Goal: Communication & Community: Answer question/provide support

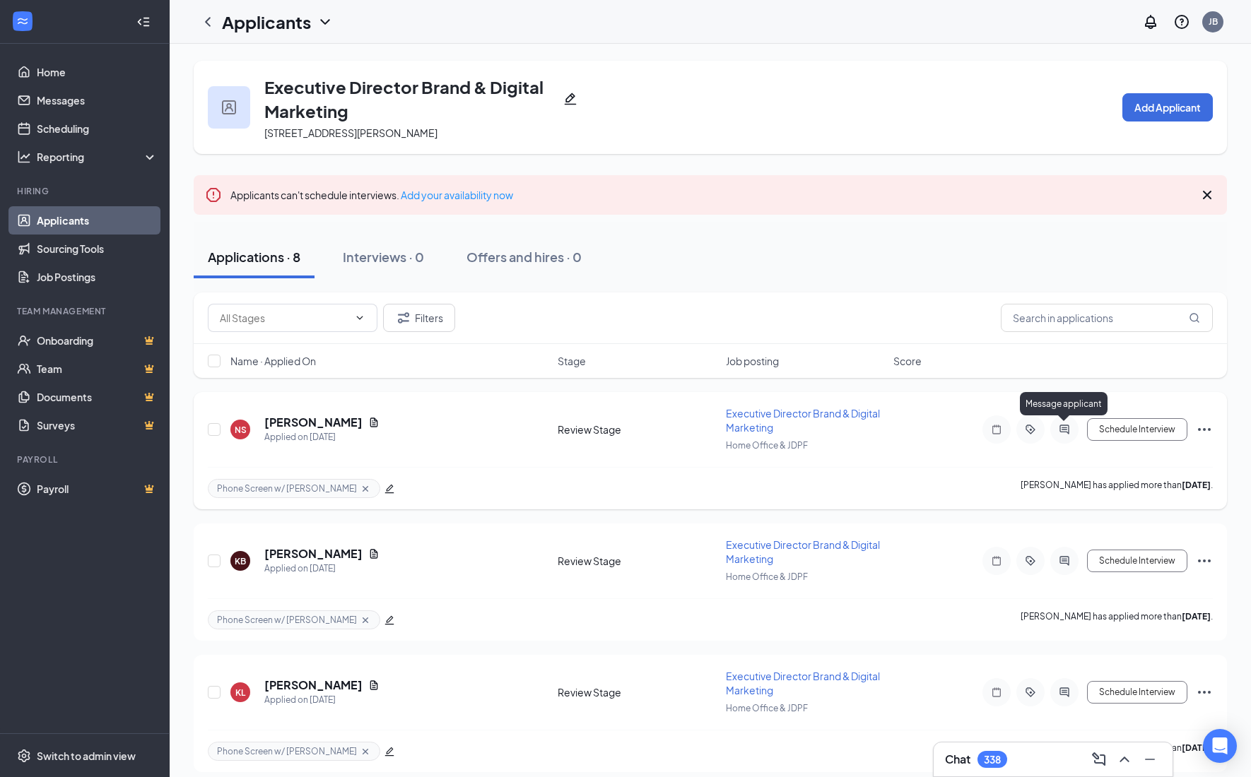
click at [1068, 432] on icon "ActiveChat" at bounding box center [1064, 429] width 17 height 11
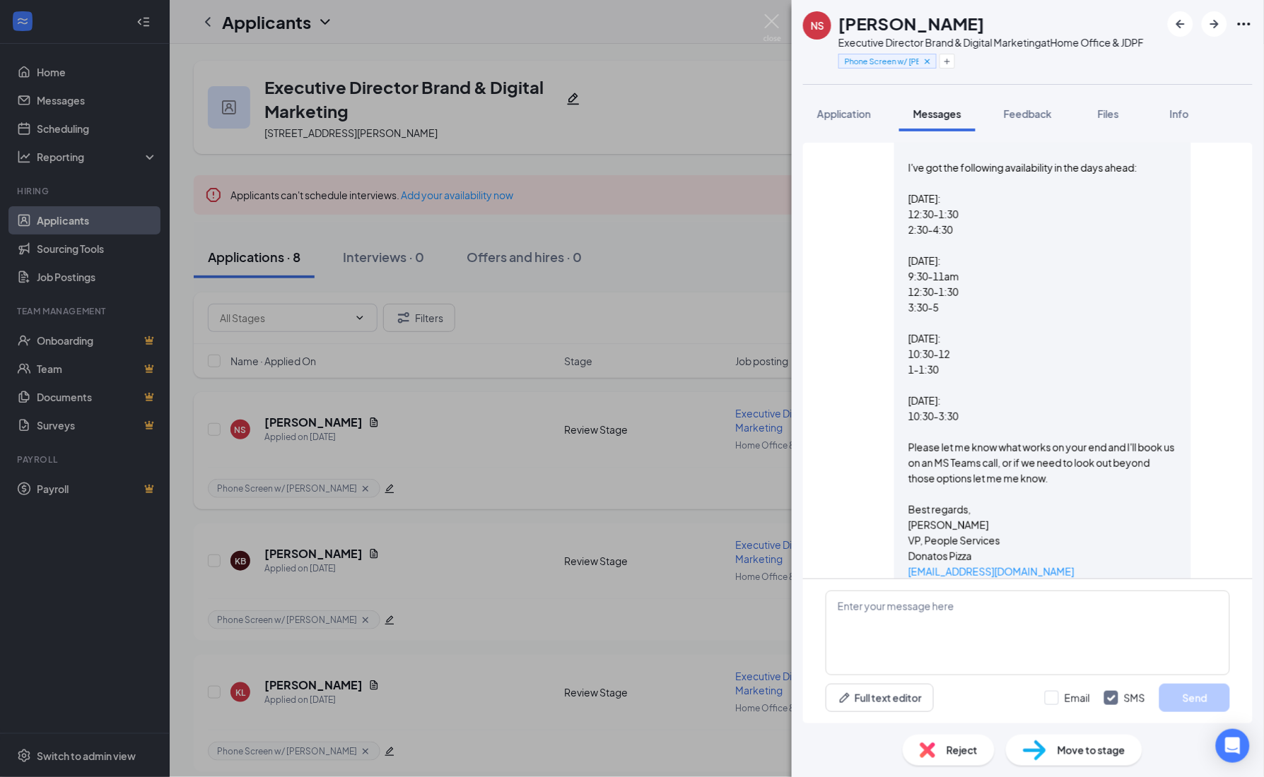
scroll to position [372, 0]
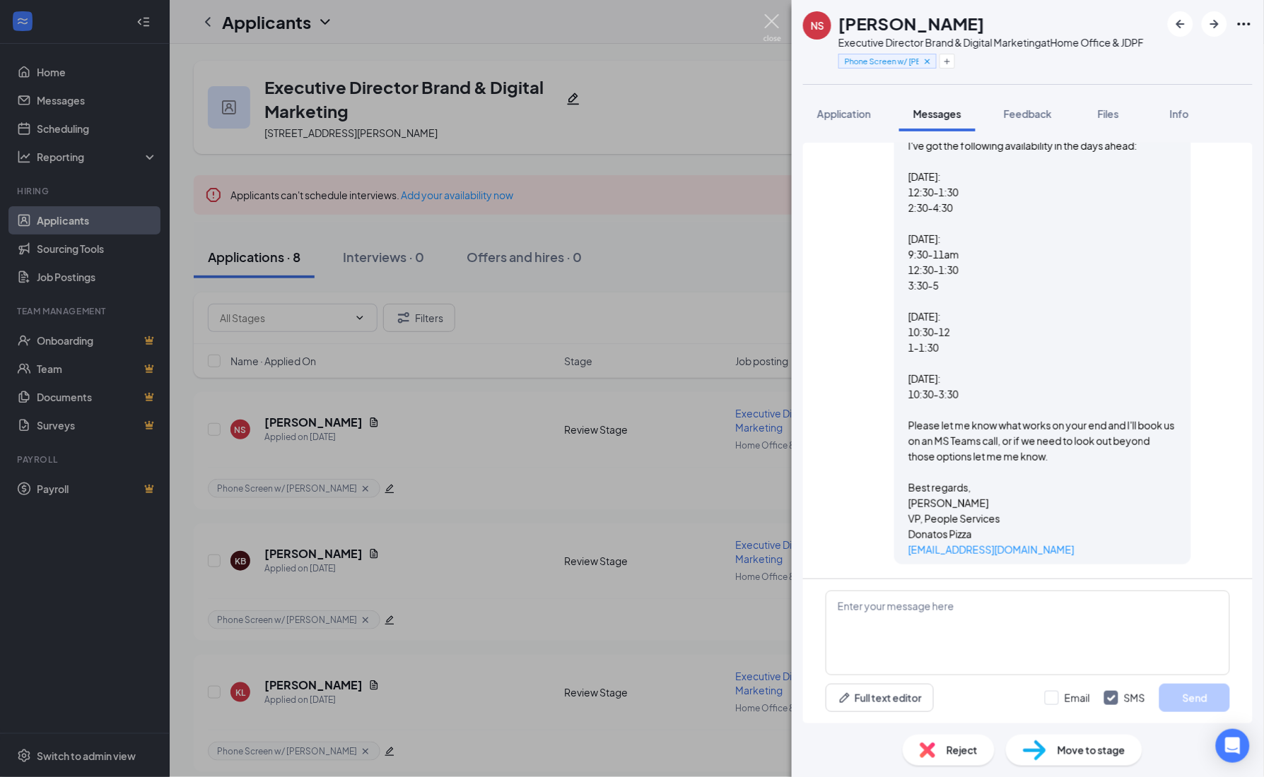
click at [774, 33] on img at bounding box center [772, 28] width 18 height 28
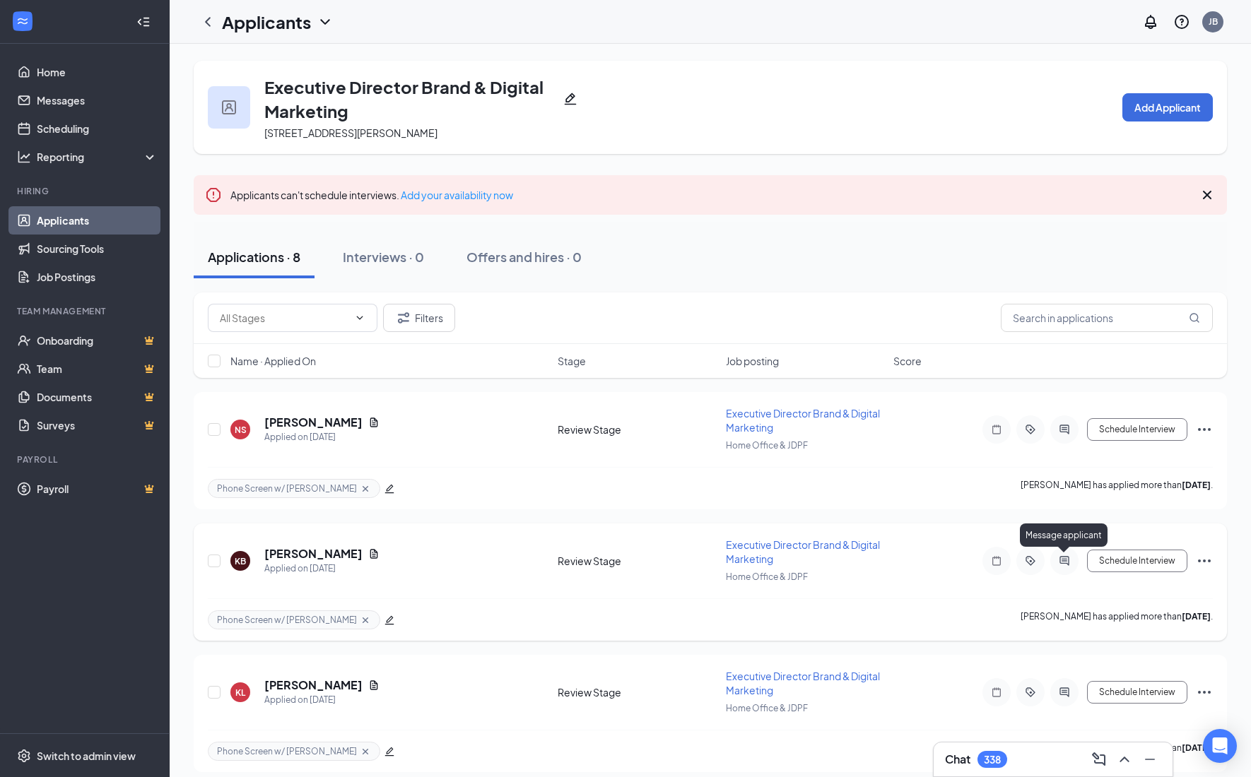
click at [1065, 562] on icon "ActiveChat" at bounding box center [1064, 560] width 17 height 11
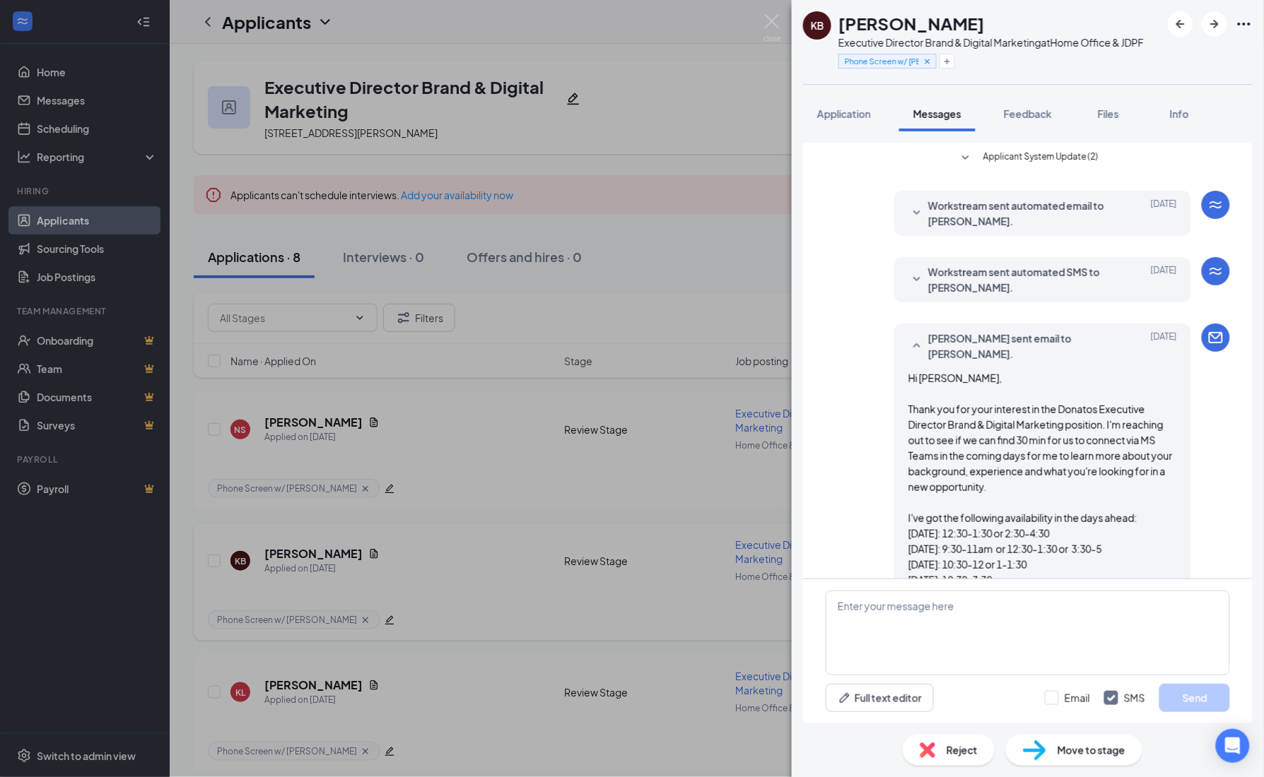
scroll to position [201, 0]
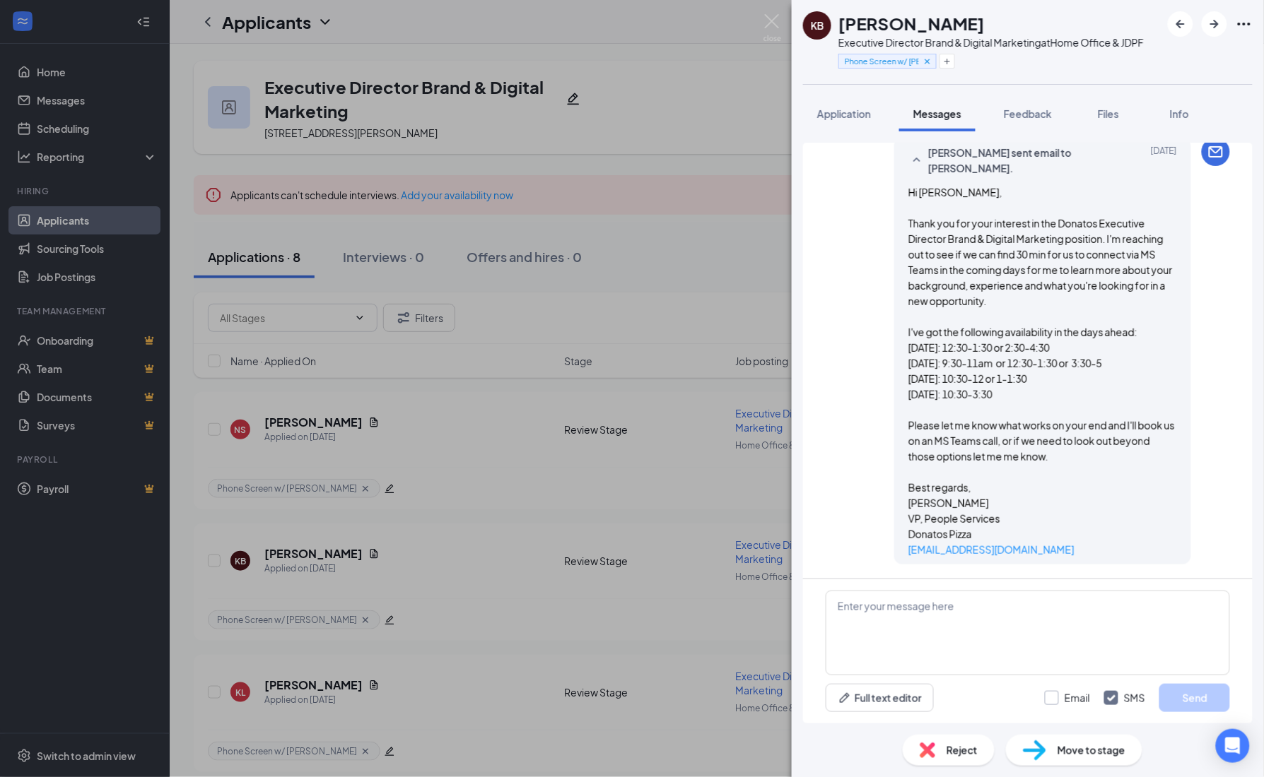
click at [1054, 698] on input "Email" at bounding box center [1067, 698] width 45 height 14
checkbox input "true"
click at [1117, 701] on input "SMS" at bounding box center [1124, 698] width 41 height 14
checkbox input "false"
click at [1087, 645] on textarea at bounding box center [1027, 633] width 404 height 85
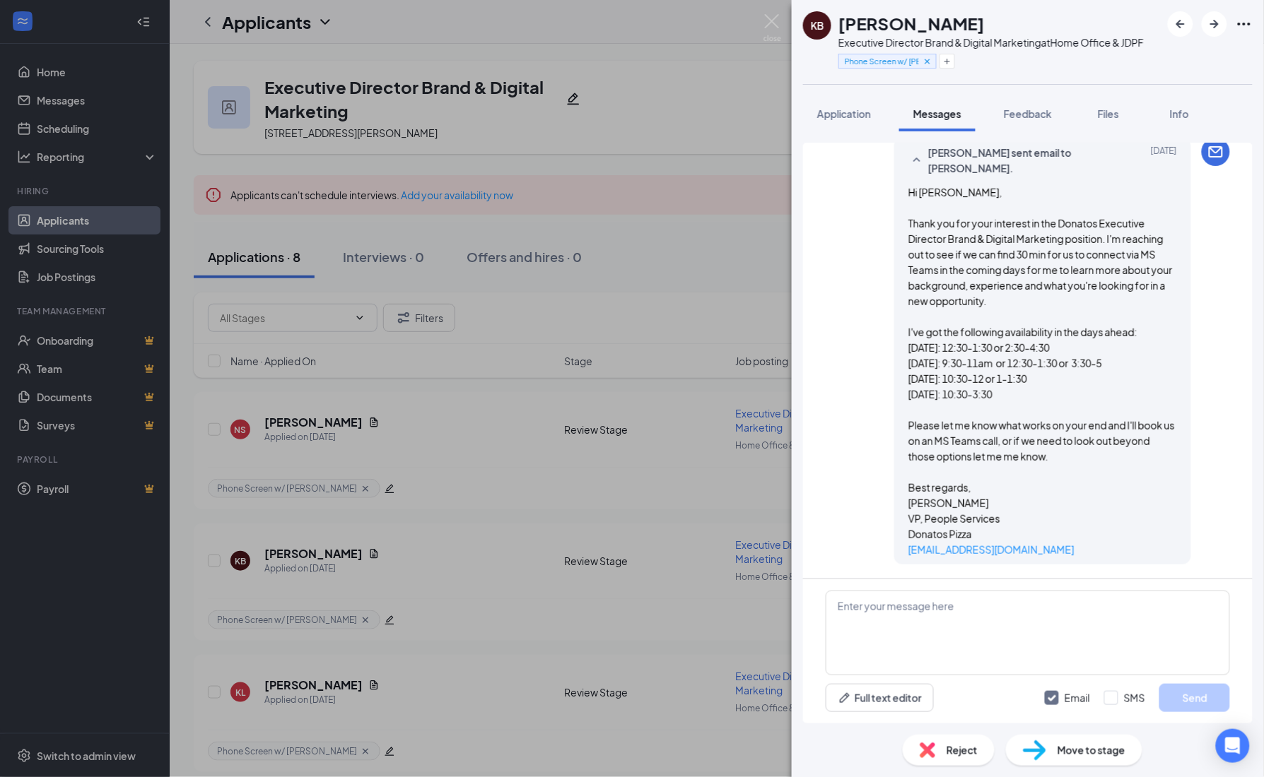
click at [1061, 574] on div "Applicant System Update (2) Workstream sent automated email to [PERSON_NAME]. […" at bounding box center [1027, 268] width 404 height 622
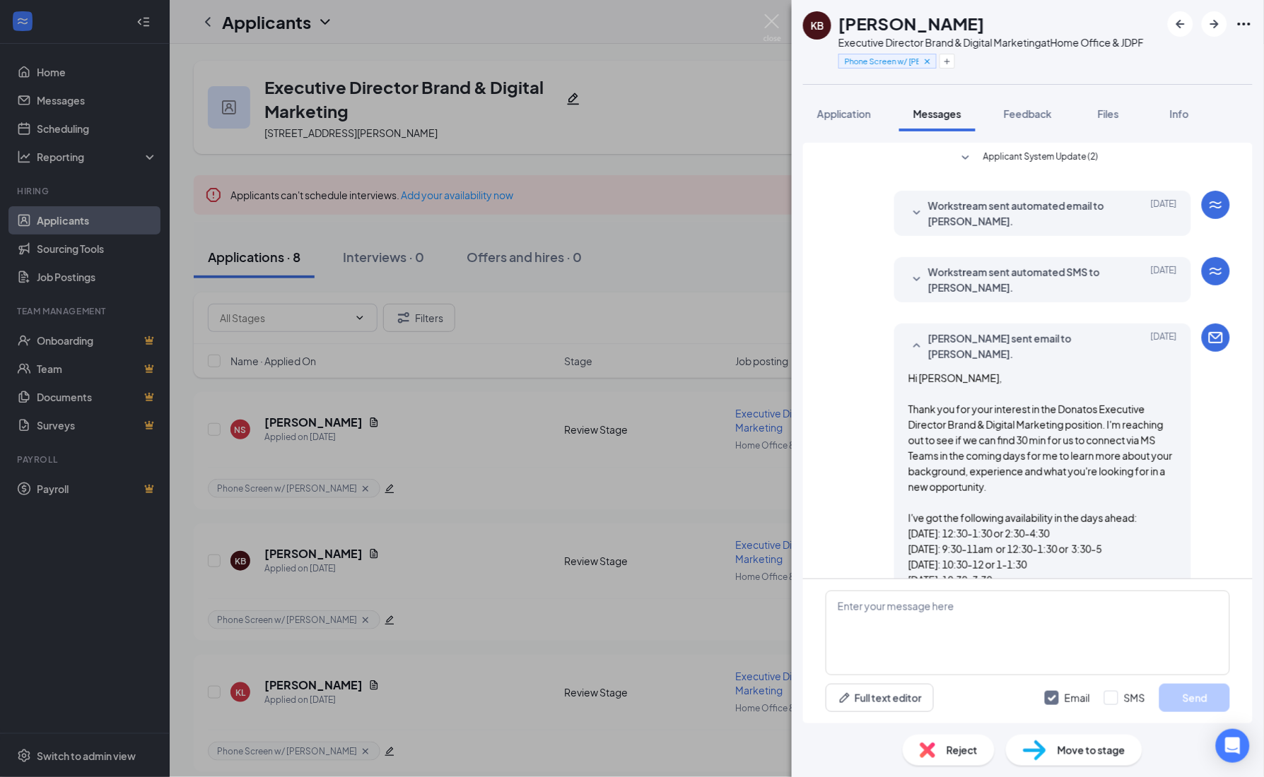
click at [1052, 697] on input "Email" at bounding box center [1067, 698] width 45 height 14
checkbox input "false"
click at [770, 25] on img at bounding box center [772, 28] width 18 height 28
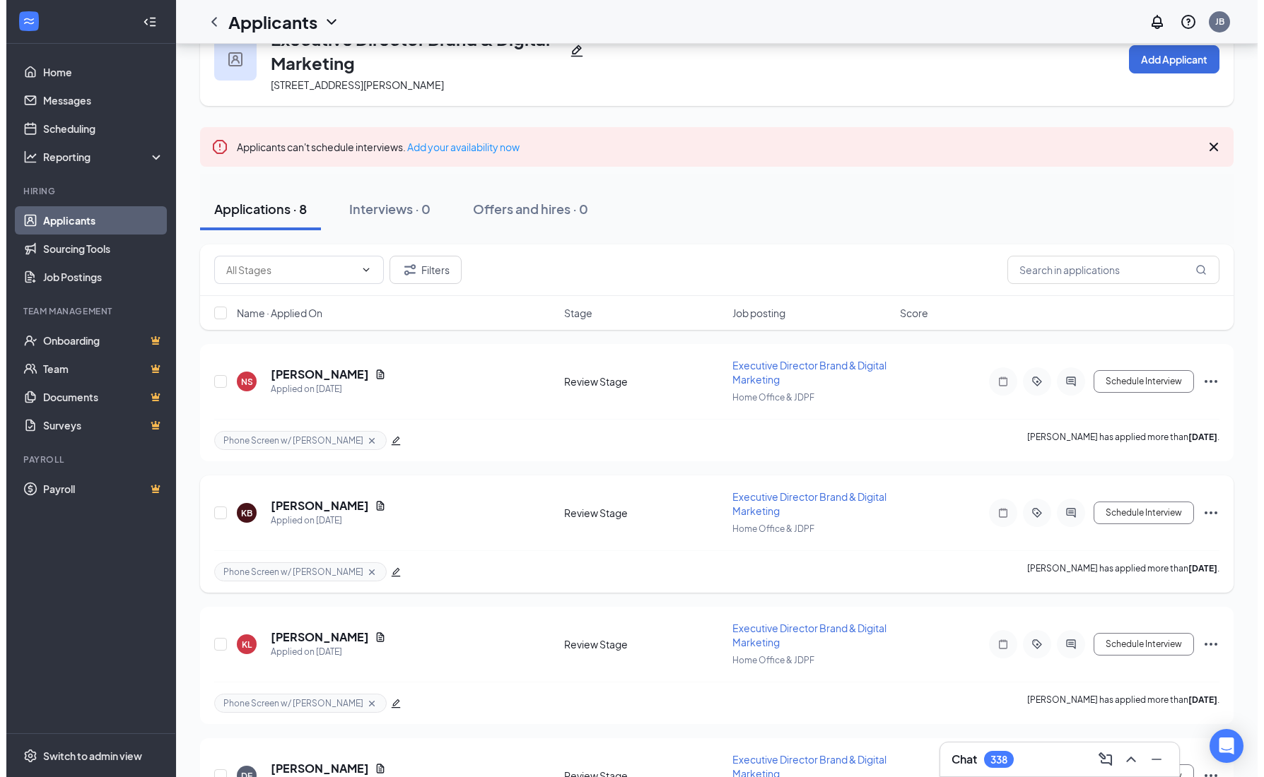
scroll to position [88, 0]
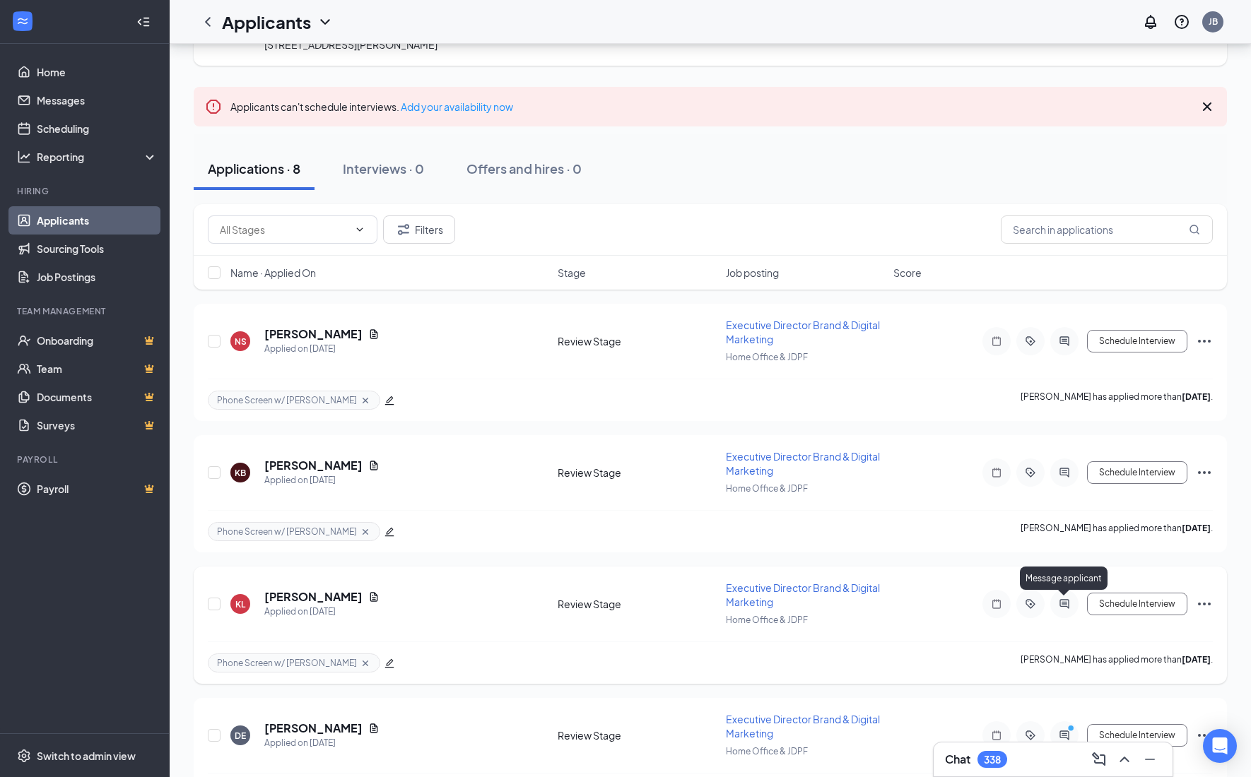
click at [1061, 608] on icon "ActiveChat" at bounding box center [1064, 604] width 17 height 11
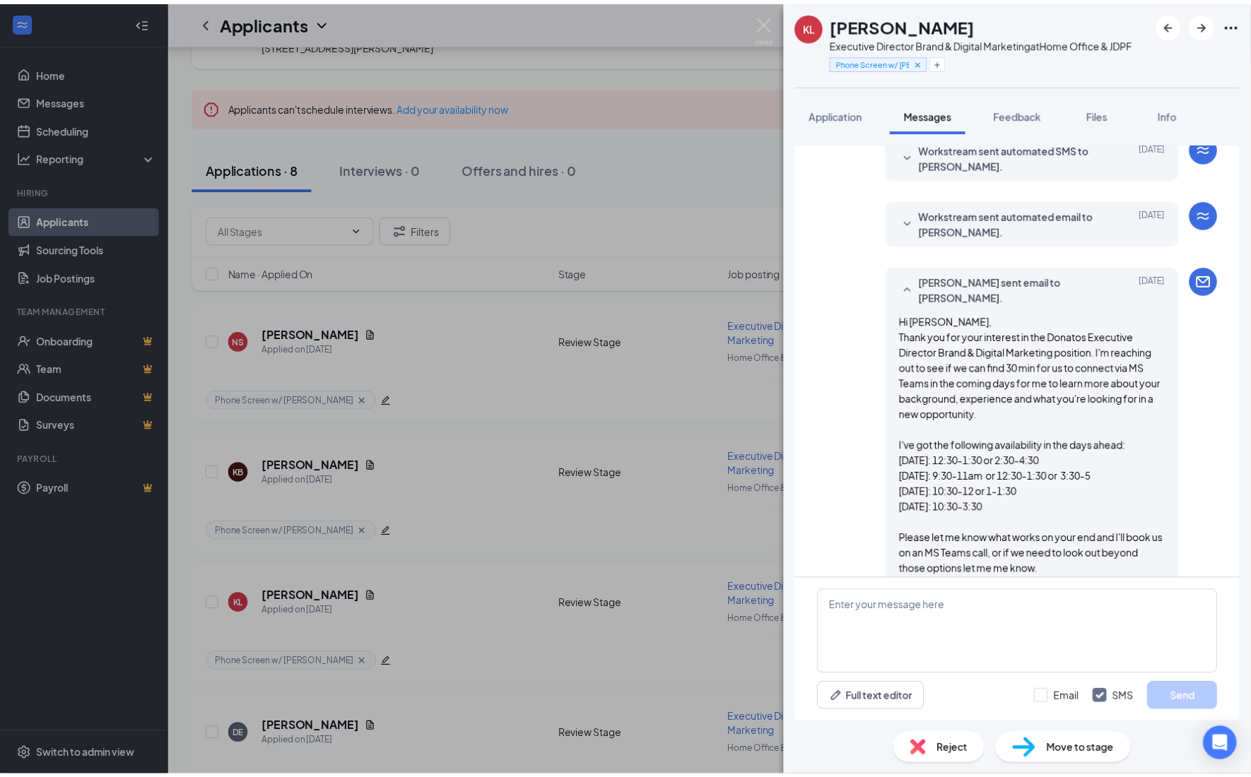
scroll to position [88, 0]
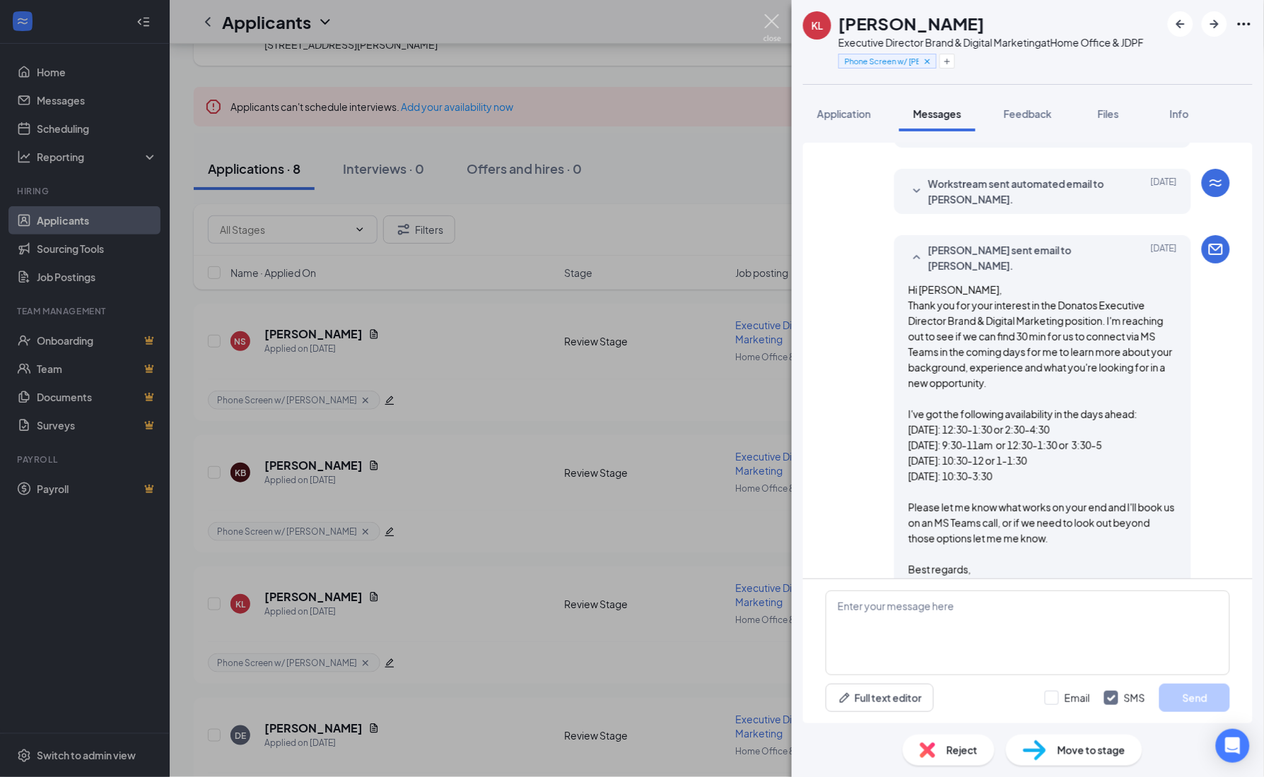
click at [770, 16] on img at bounding box center [772, 28] width 18 height 28
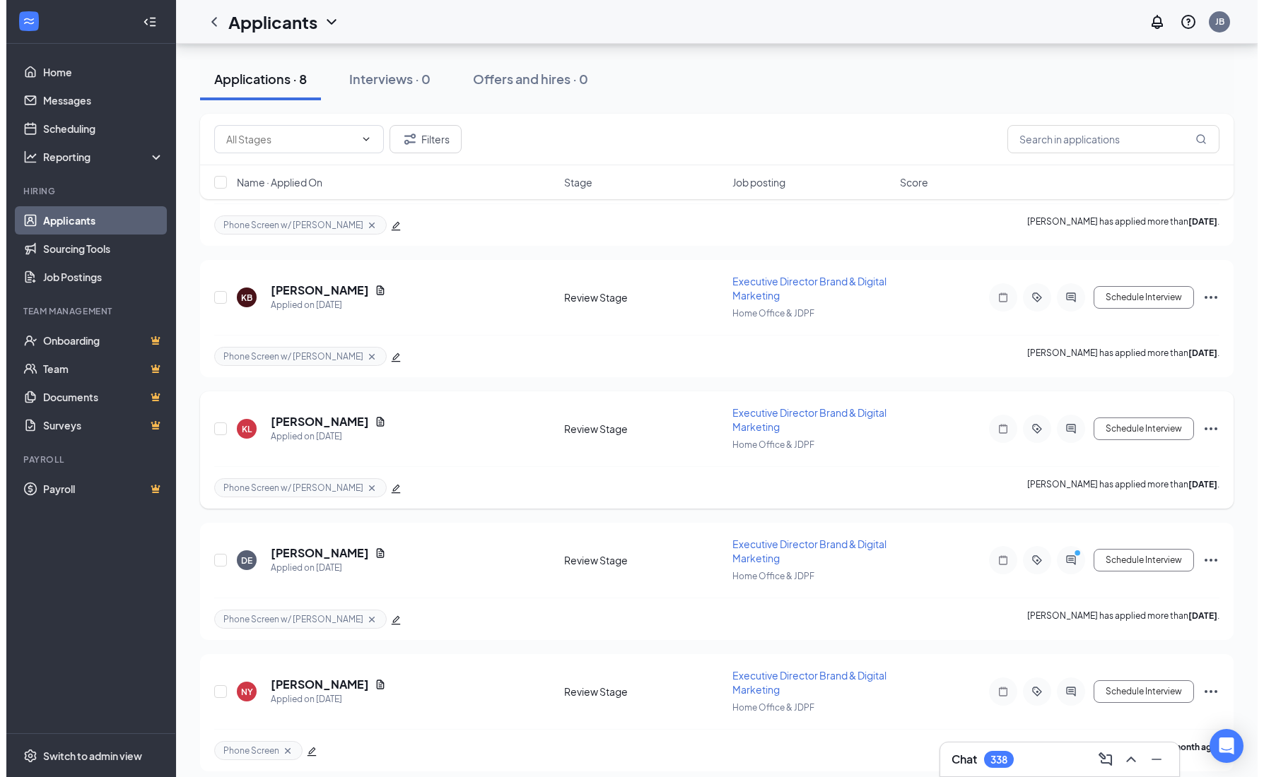
scroll to position [265, 0]
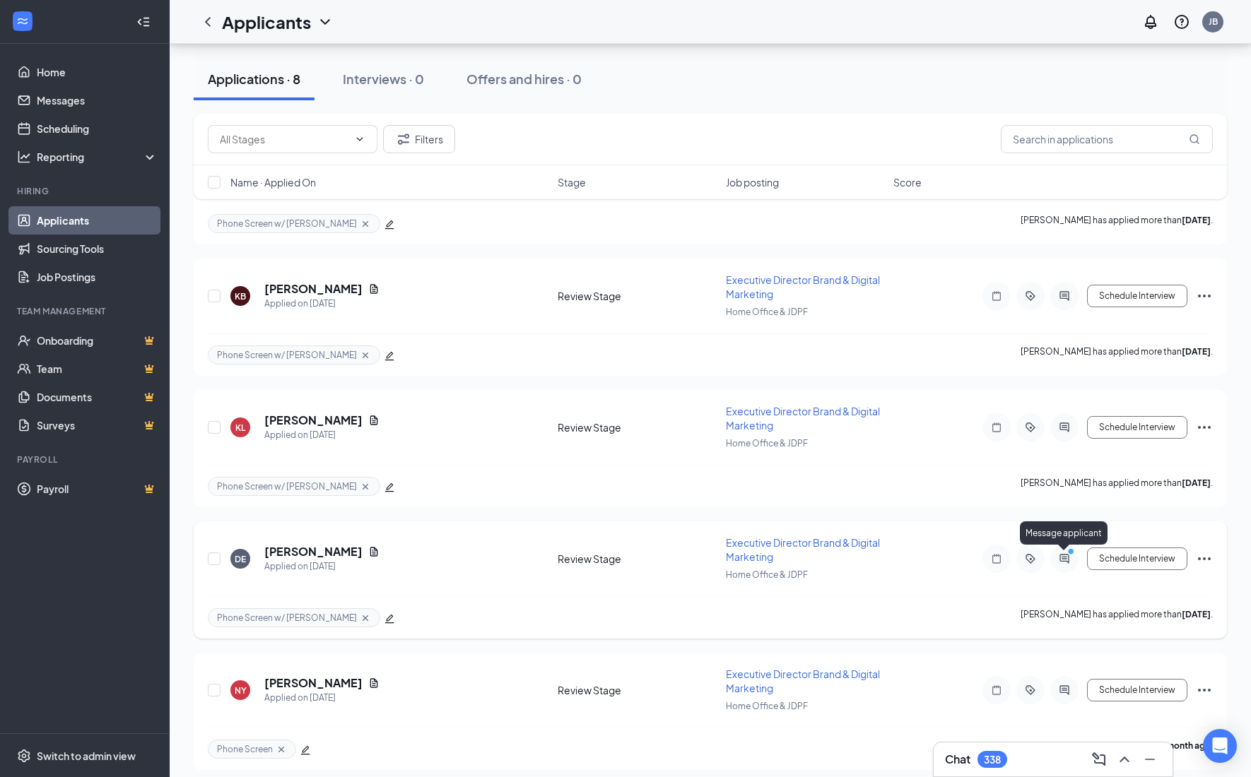
click at [1058, 555] on icon "ActiveChat" at bounding box center [1064, 558] width 17 height 11
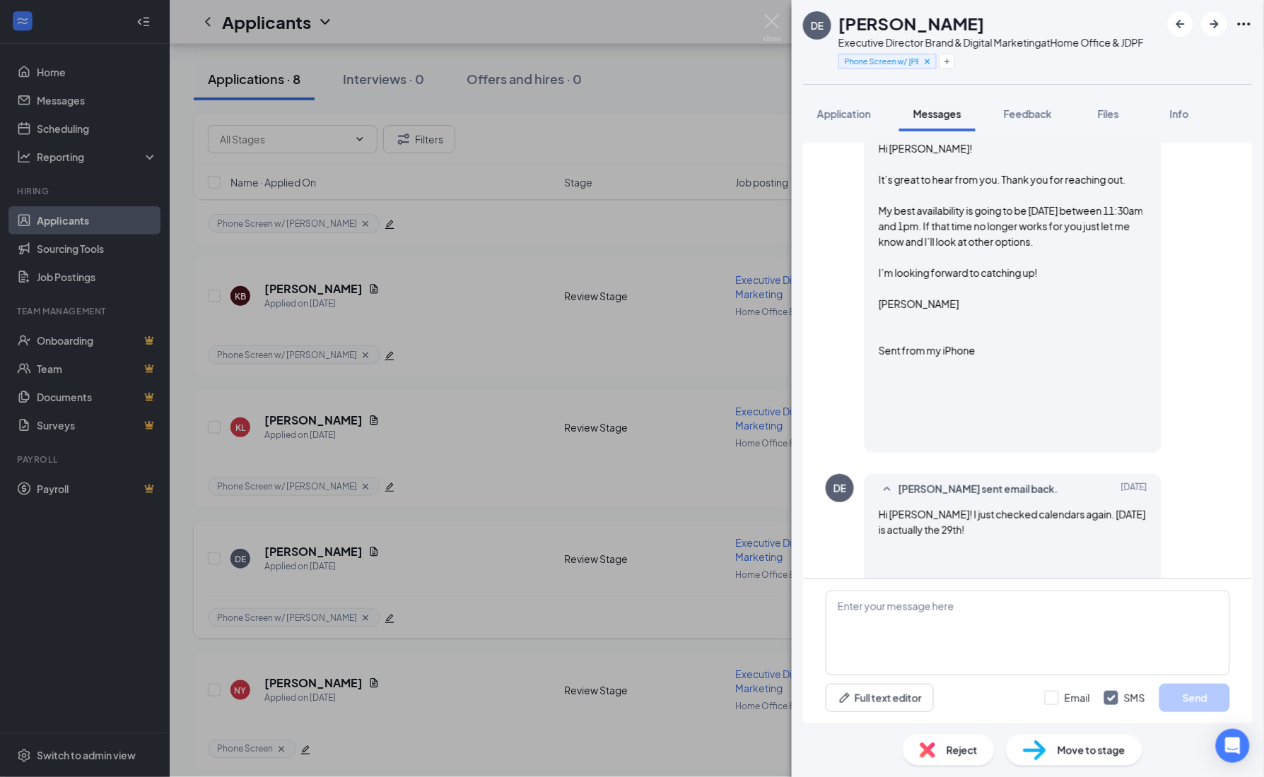
scroll to position [617, 0]
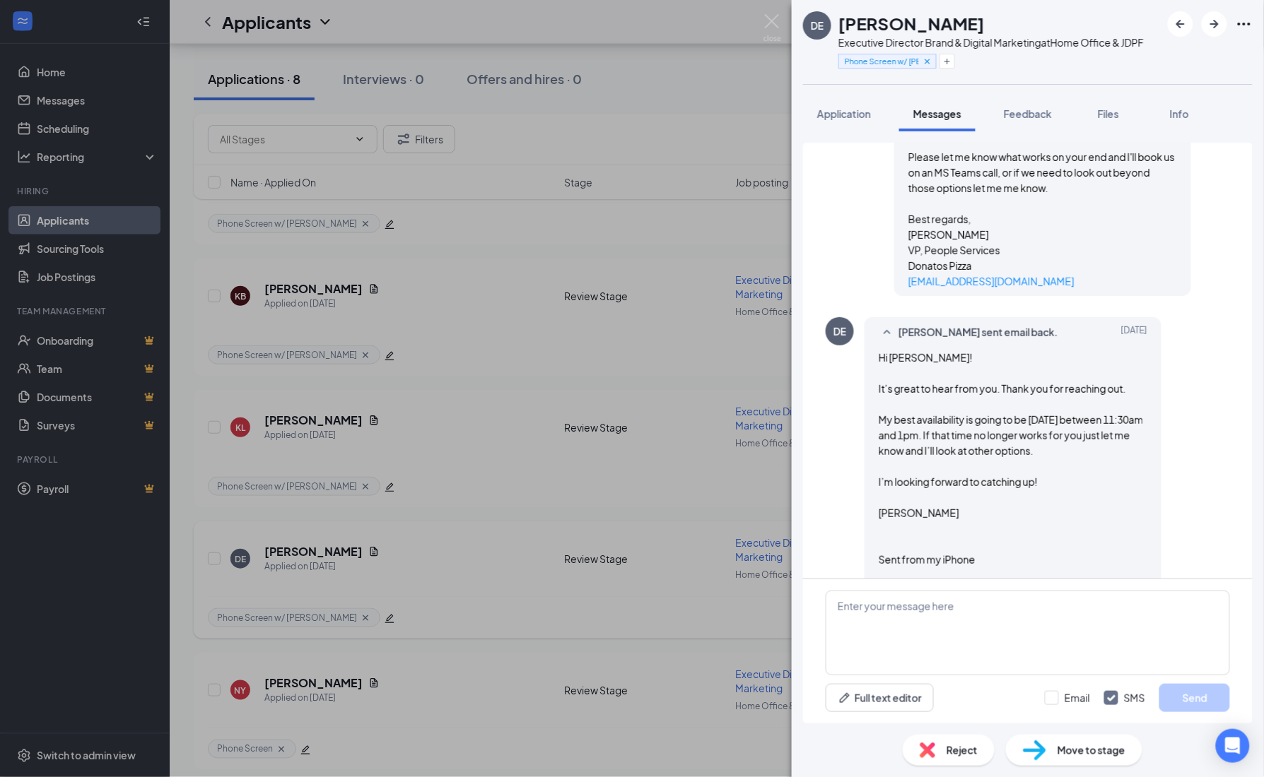
scroll to position [440, 0]
drag, startPoint x: 966, startPoint y: 428, endPoint x: 977, endPoint y: 460, distance: 34.4
click at [977, 457] on div "My best availability is going to be [DATE] between 11:30am and 1pm. If that tim…" at bounding box center [1012, 434] width 269 height 47
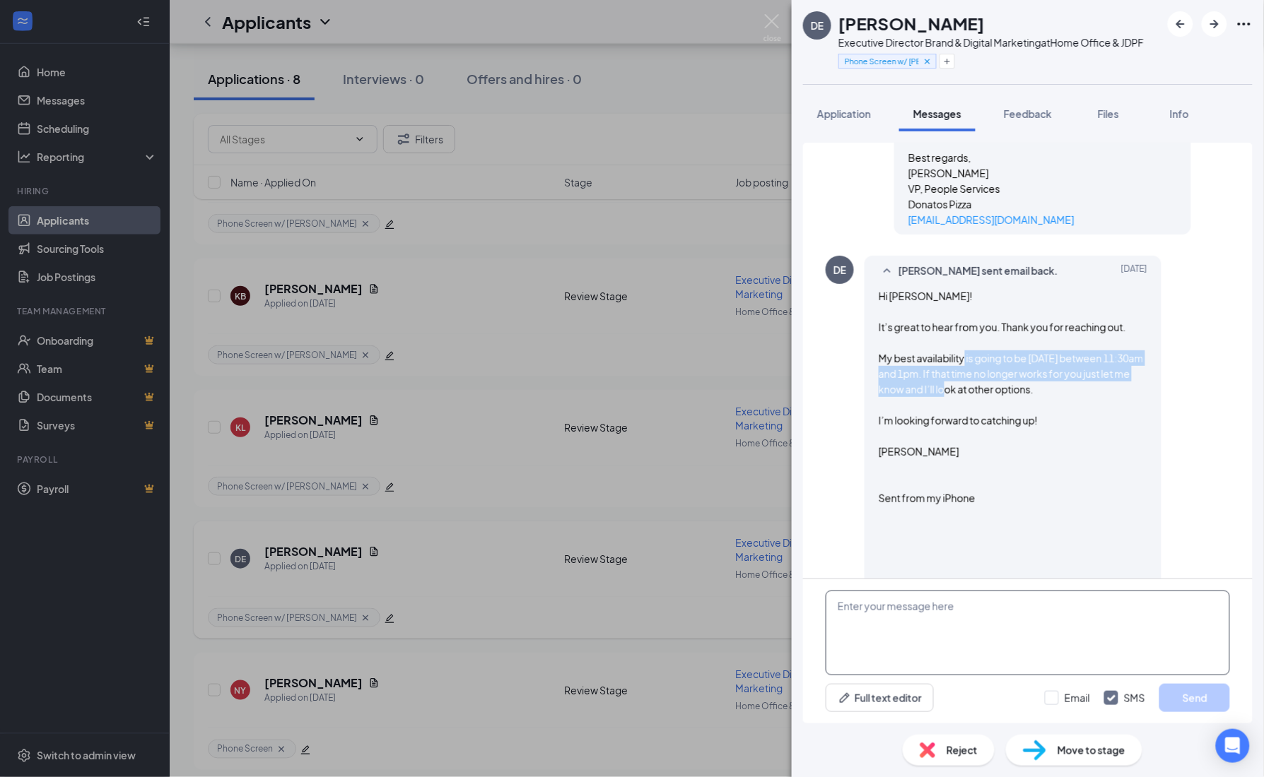
scroll to position [529, 0]
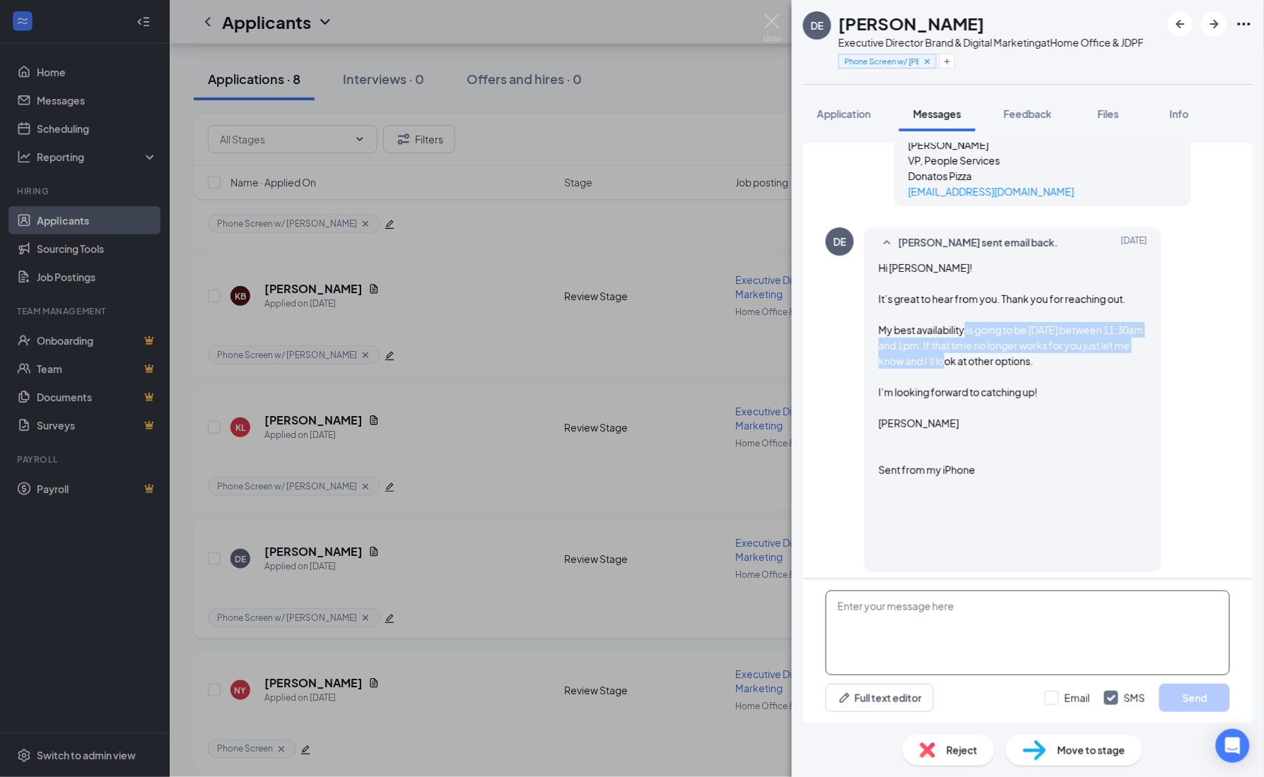
click at [924, 612] on textarea at bounding box center [1027, 633] width 404 height 85
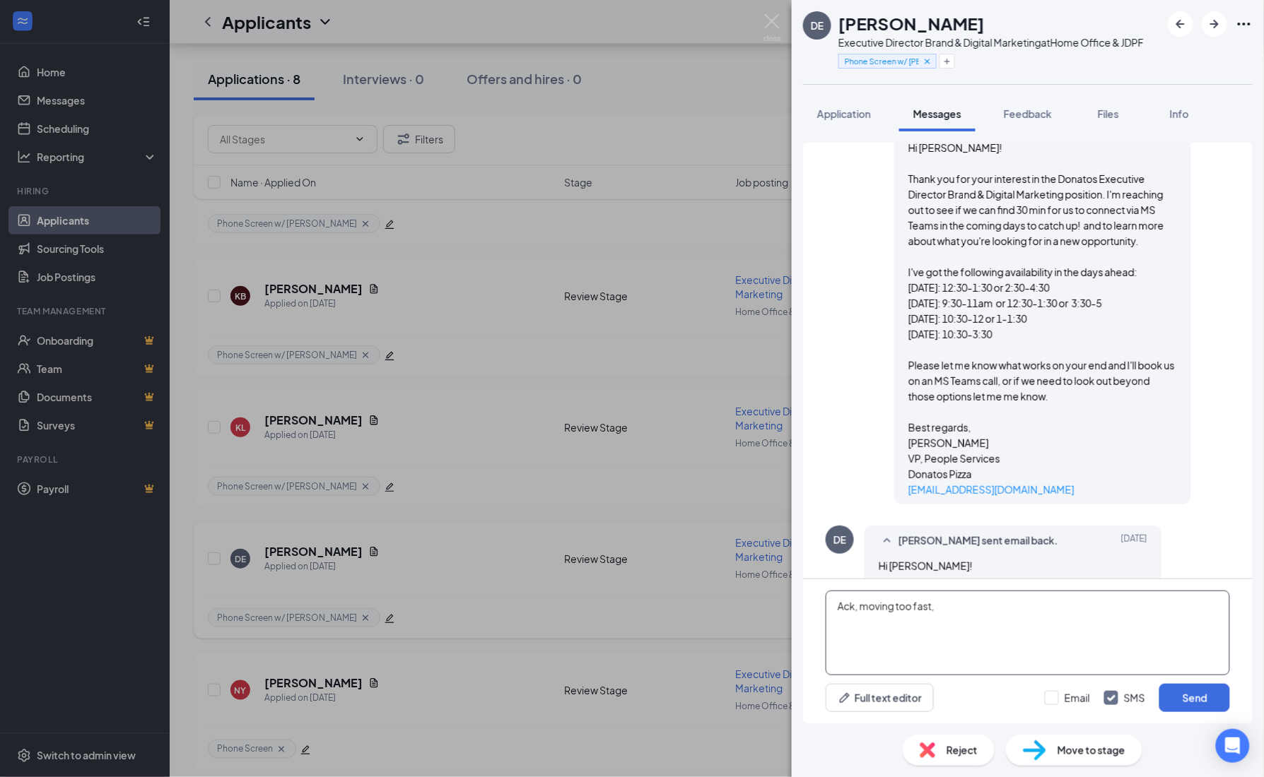
scroll to position [87, 0]
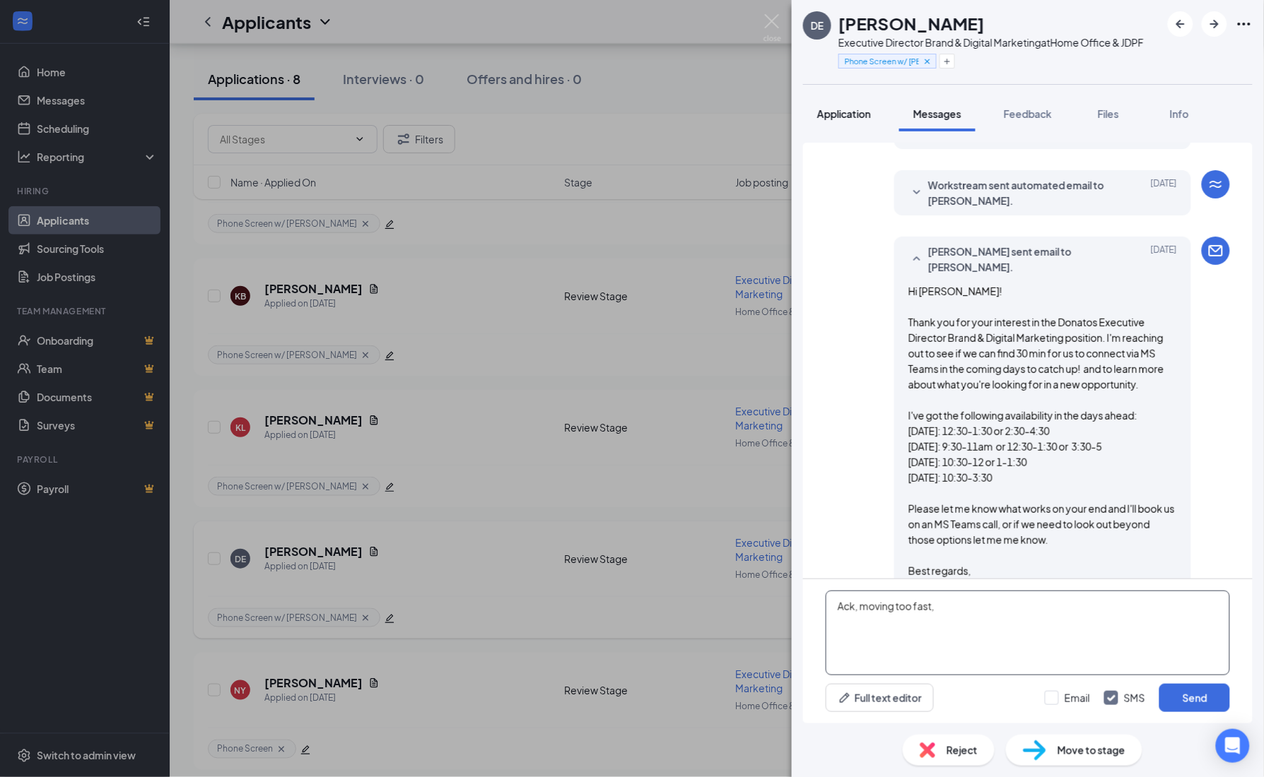
type textarea "Ack, moving too fast,"
click at [849, 117] on span "Application" at bounding box center [844, 113] width 54 height 13
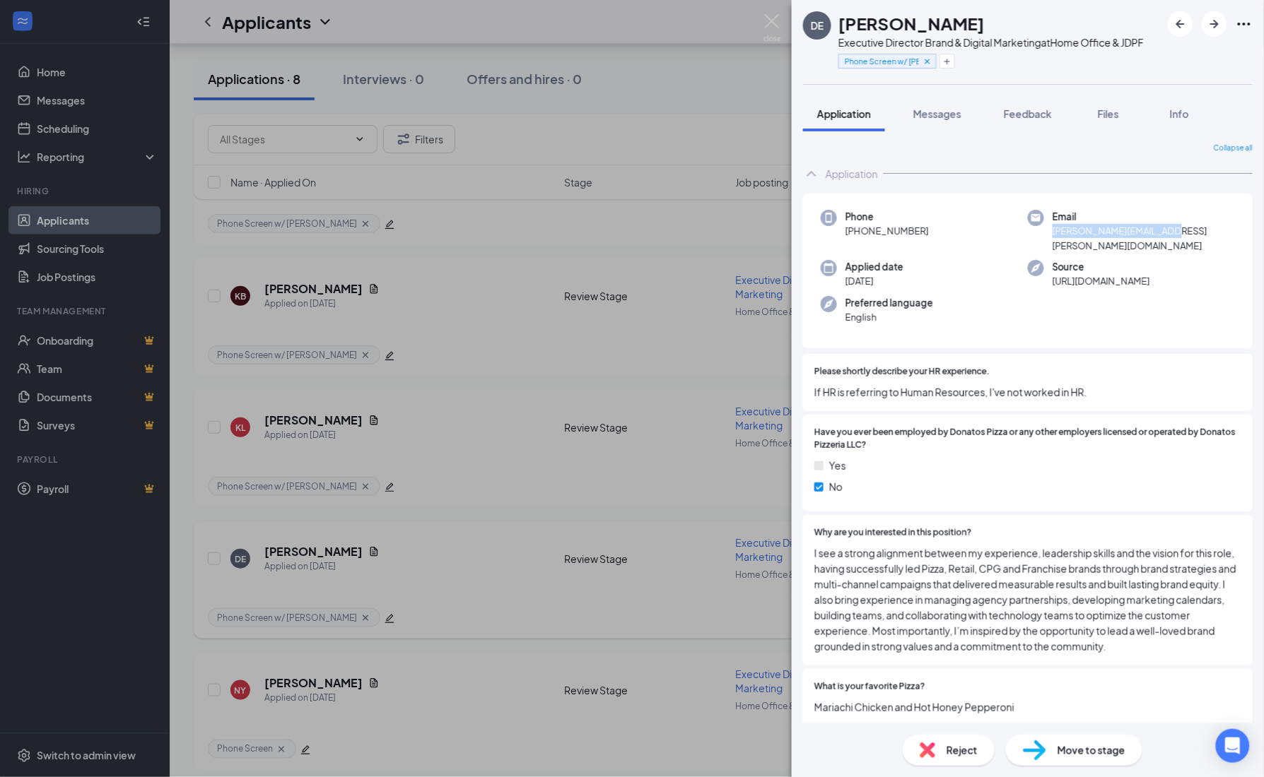
drag, startPoint x: 1177, startPoint y: 232, endPoint x: 1045, endPoint y: 228, distance: 132.9
click at [1045, 228] on div "Email [PERSON_NAME][EMAIL_ADDRESS][PERSON_NAME][DOMAIN_NAME]" at bounding box center [1131, 231] width 207 height 43
copy span "[PERSON_NAME][EMAIL_ADDRESS][PERSON_NAME][DOMAIN_NAME]"
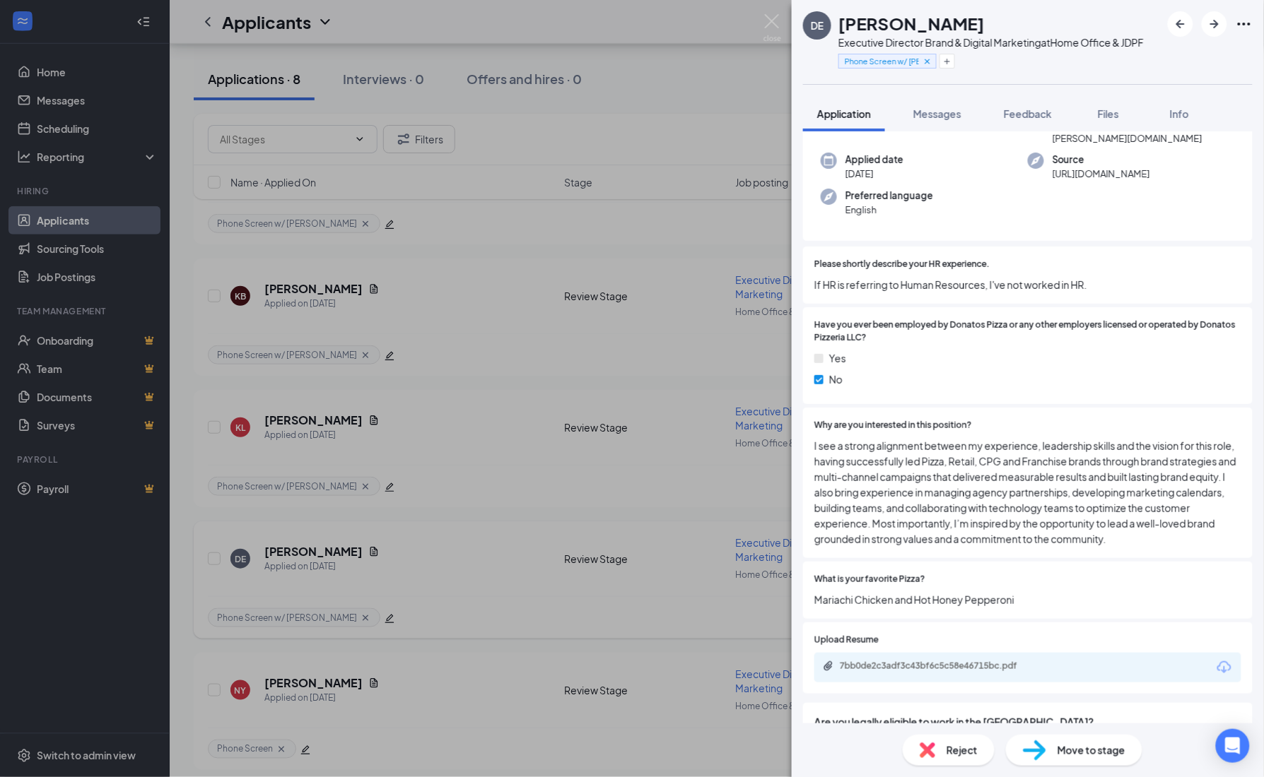
scroll to position [177, 0]
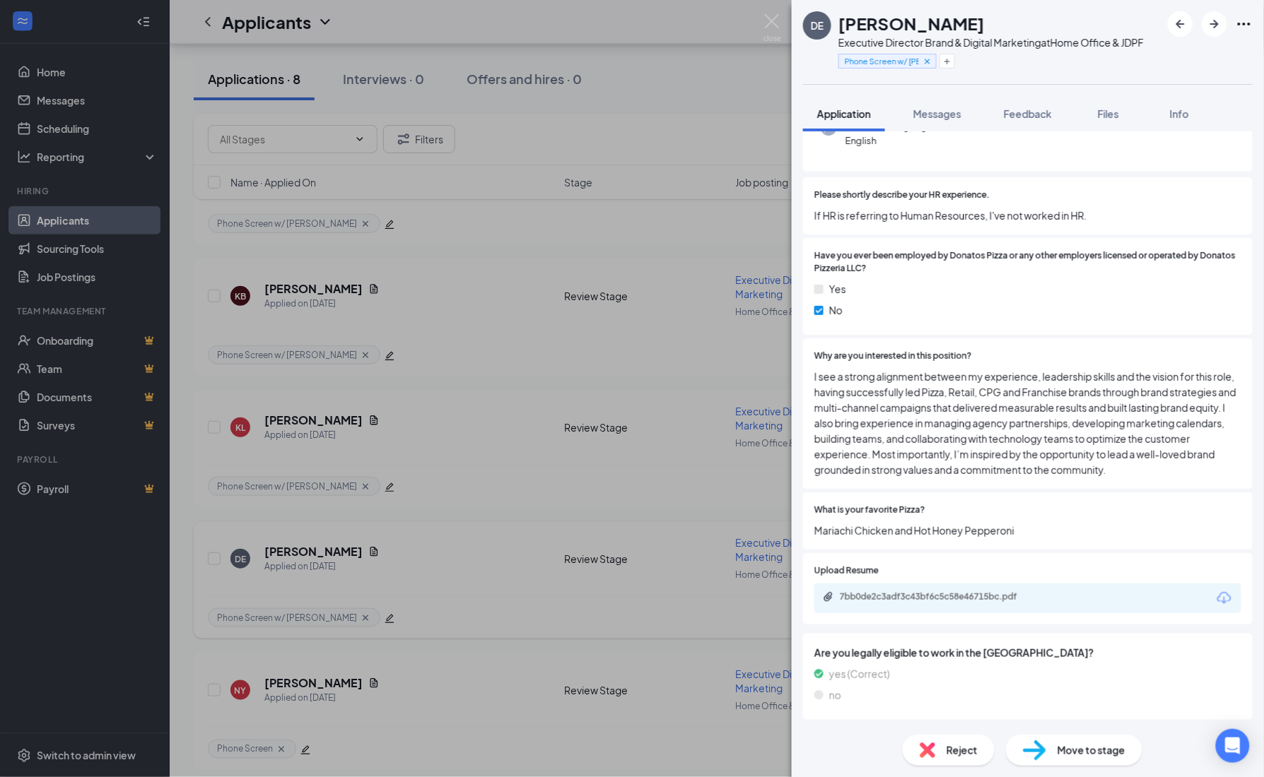
click at [951, 133] on div "Phone [PHONE_NUMBER] Email [PERSON_NAME][EMAIL_ADDRESS][PERSON_NAME][DOMAIN_NAM…" at bounding box center [1027, 94] width 449 height 155
click at [953, 122] on button "Messages" at bounding box center [937, 113] width 76 height 35
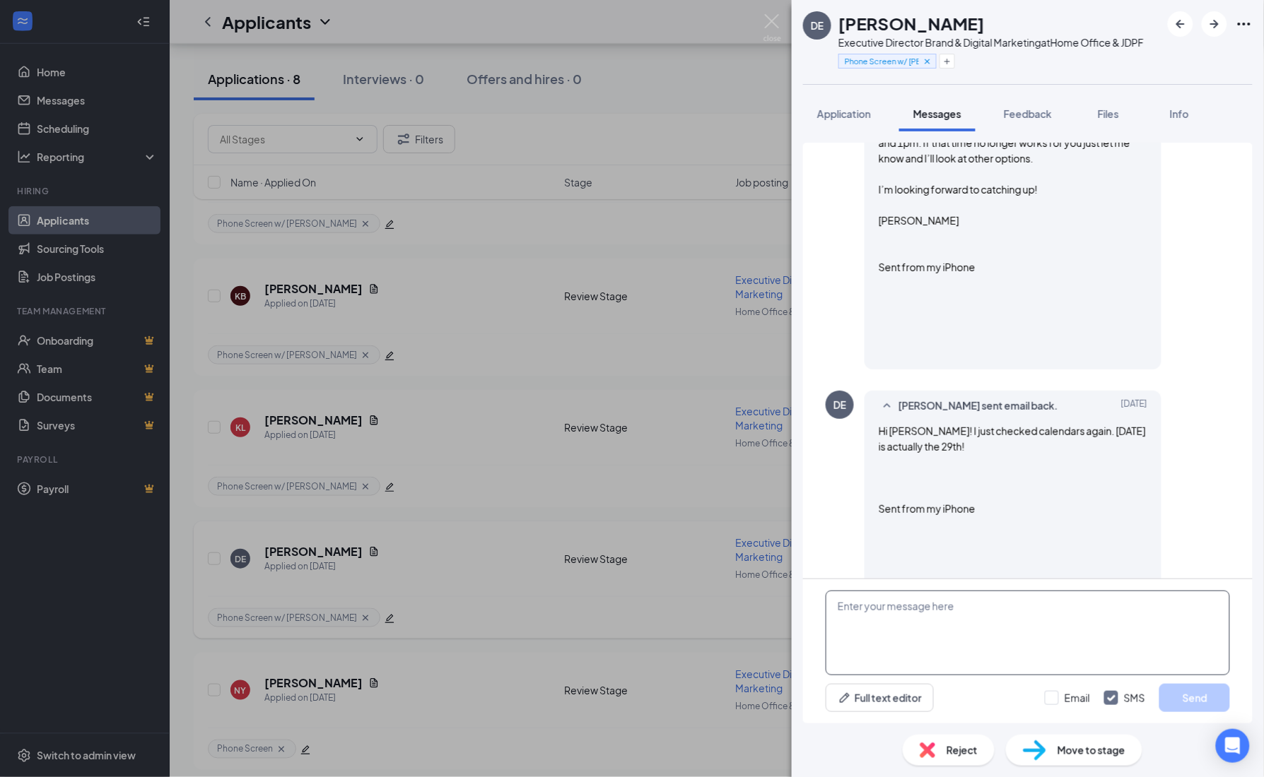
scroll to position [794, 0]
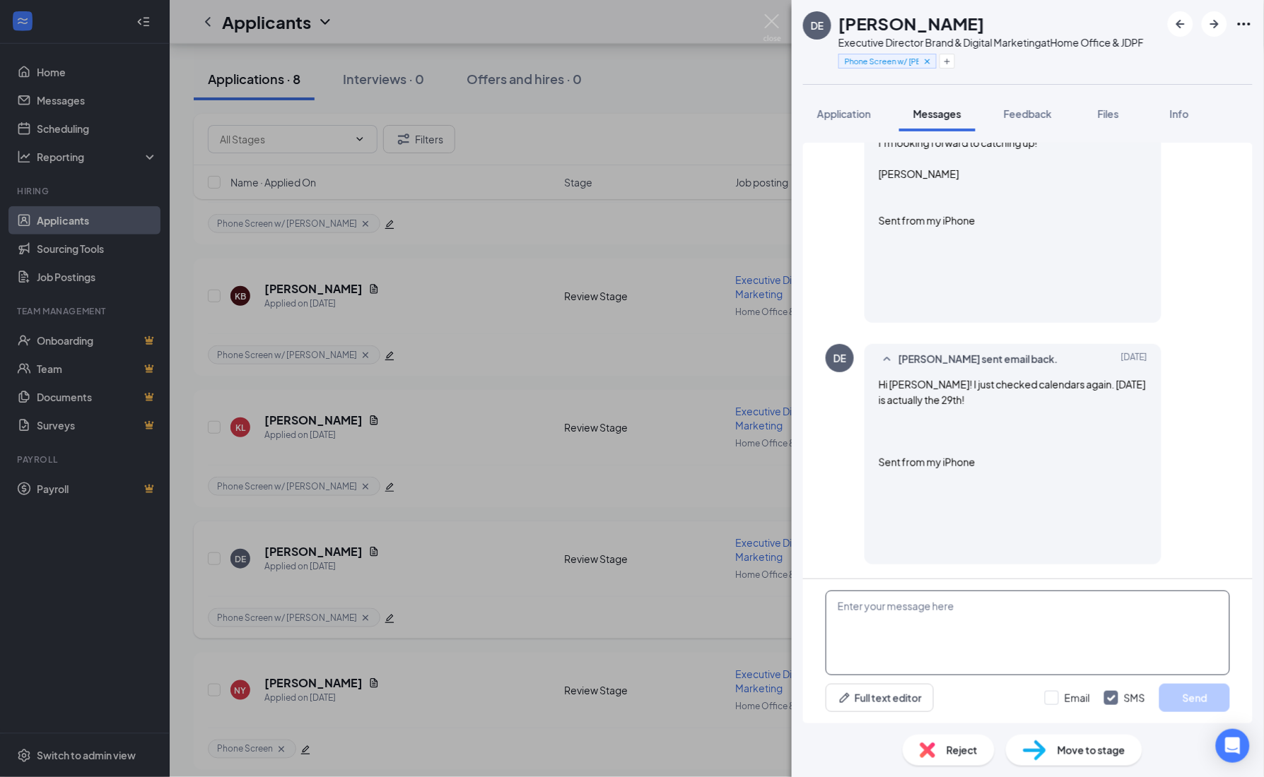
click at [984, 608] on textarea at bounding box center [1027, 633] width 404 height 85
type textarea "Ack you're right, moving too fast - I'll send you an MS Teams invite for [DATE]!"
click at [1050, 696] on input "Email" at bounding box center [1067, 698] width 45 height 14
checkbox input "true"
click at [1114, 698] on input "SMS" at bounding box center [1124, 698] width 41 height 14
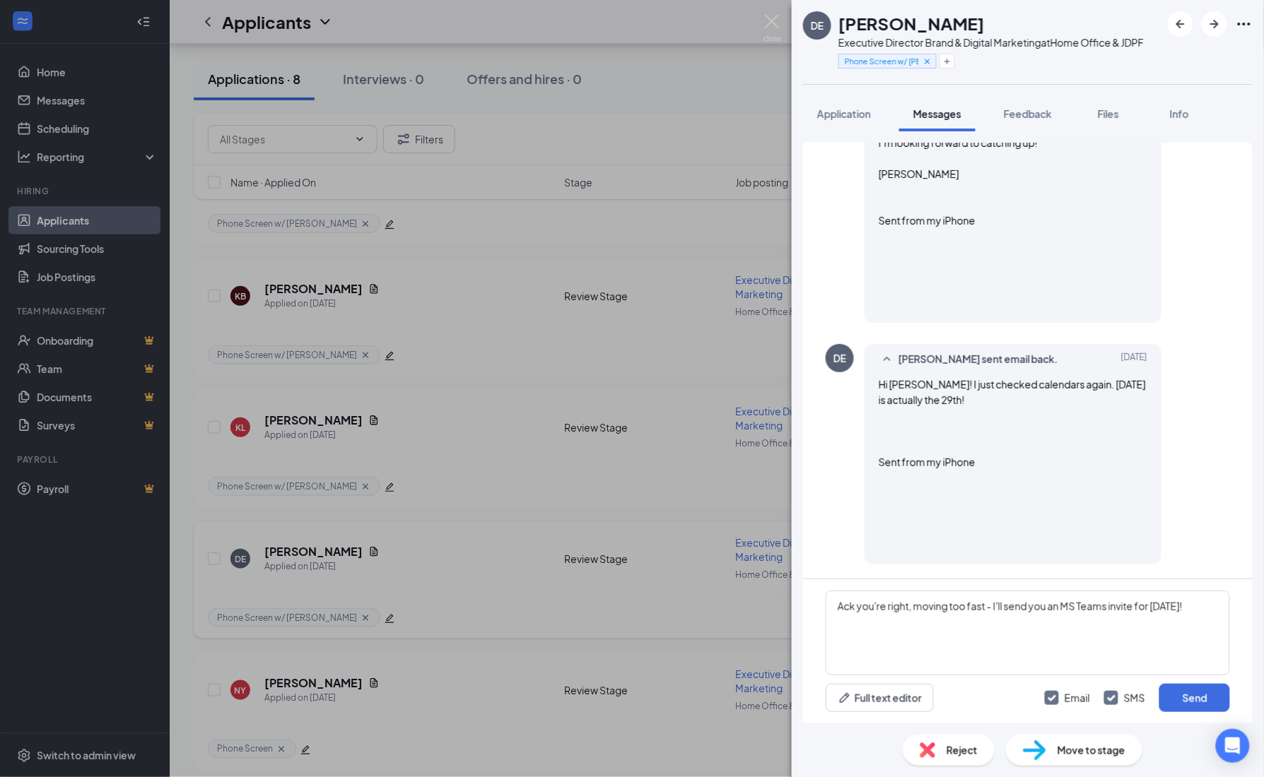
checkbox input "false"
click at [1186, 704] on button "Send" at bounding box center [1194, 698] width 71 height 28
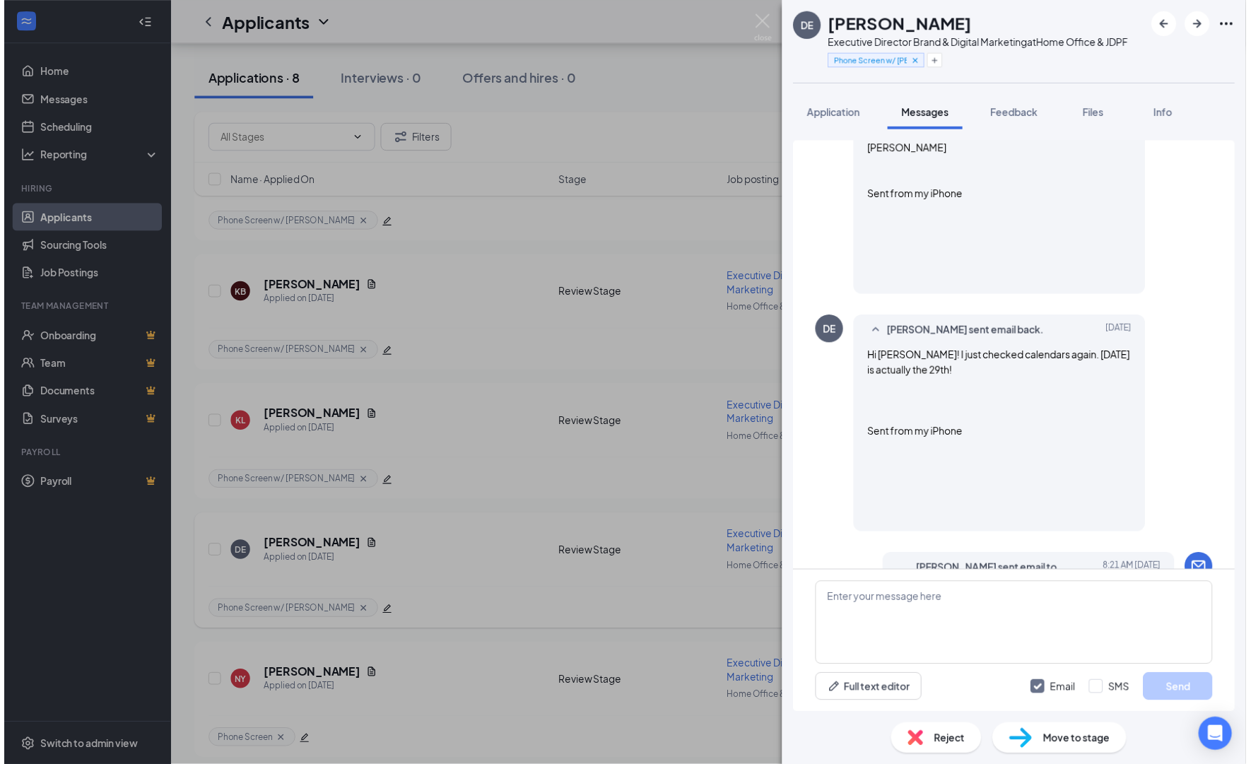
scroll to position [899, 0]
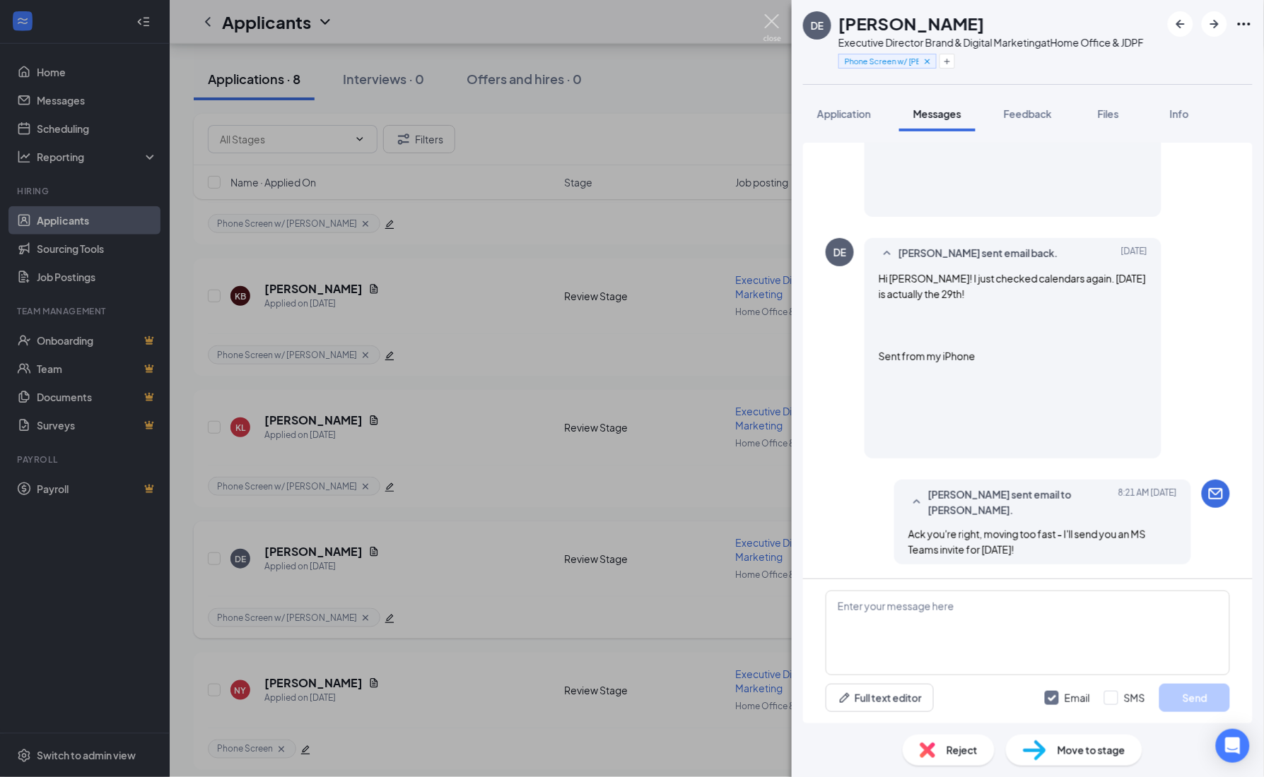
click at [777, 23] on img at bounding box center [772, 28] width 18 height 28
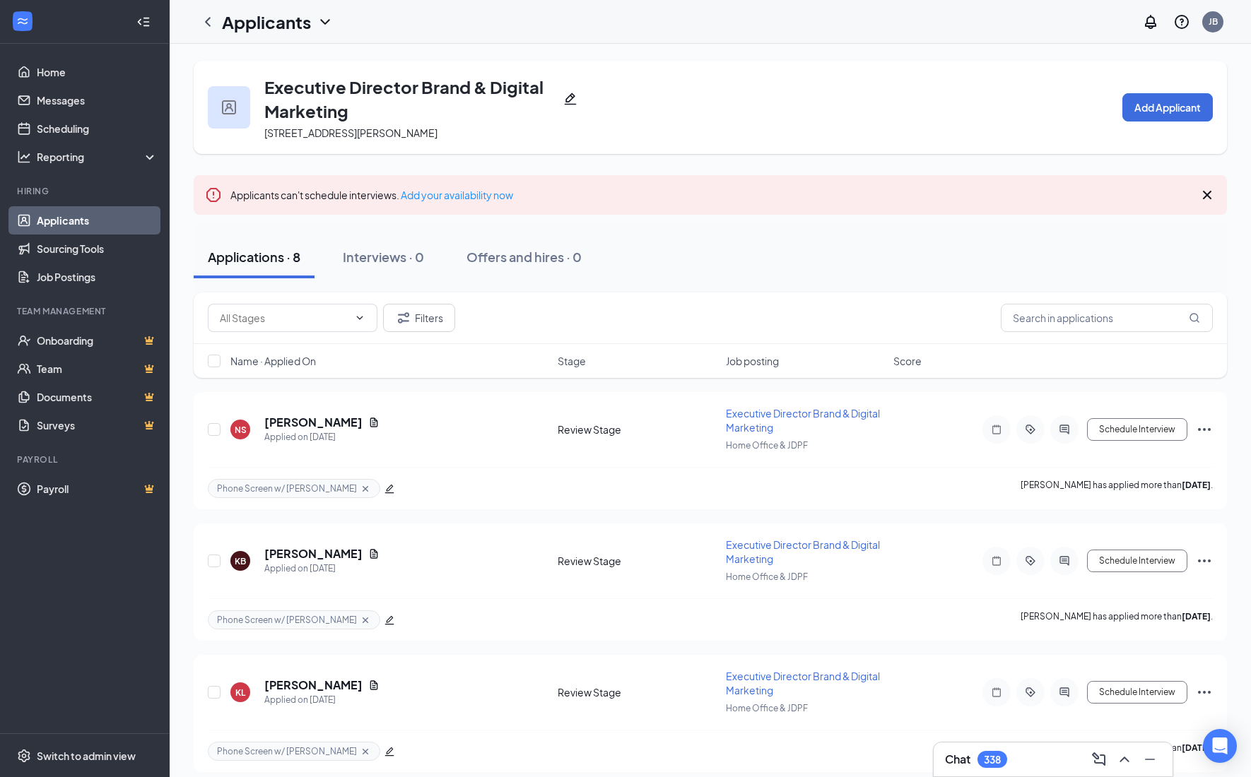
click at [1001, 127] on div "Executive Director Brand & Digital Marketing [STREET_ADDRESS][PERSON_NAME] Add …" at bounding box center [710, 107] width 1033 height 93
